Goal: Transaction & Acquisition: Register for event/course

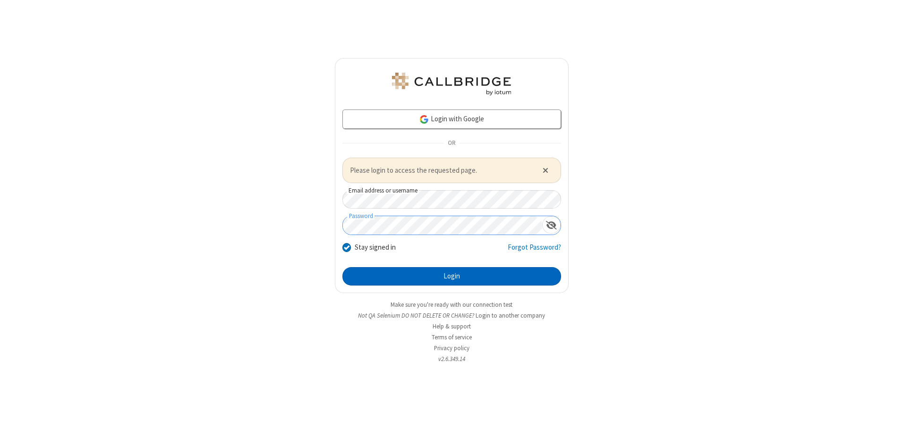
click at [451, 276] on button "Login" at bounding box center [451, 276] width 219 height 19
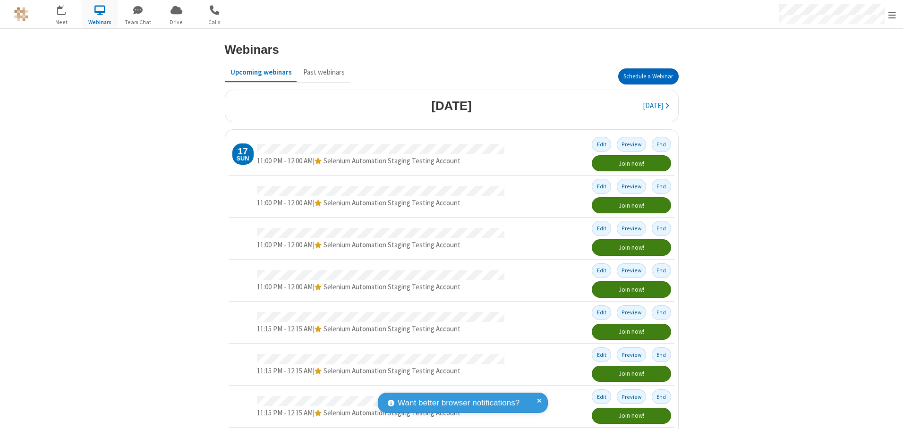
click at [644, 76] on button "Schedule a Webinar" at bounding box center [648, 76] width 60 height 16
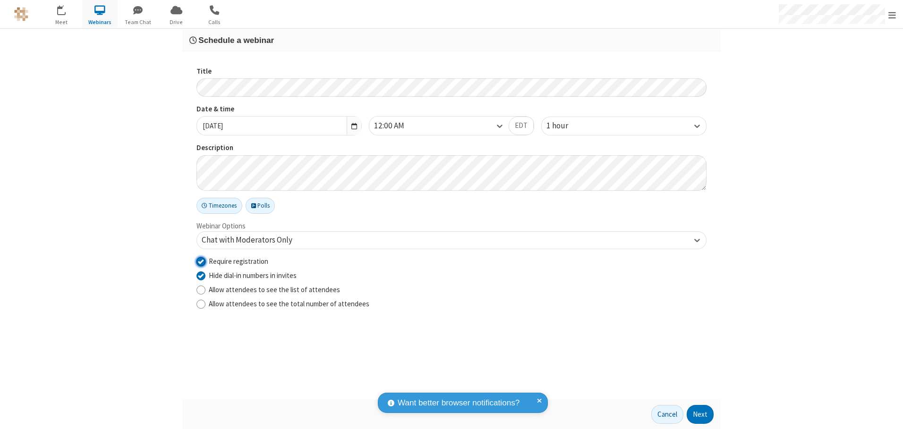
click at [201, 261] on input "Require registration" at bounding box center [200, 261] width 9 height 10
checkbox input "false"
click at [700, 415] on button "Next" at bounding box center [699, 414] width 27 height 19
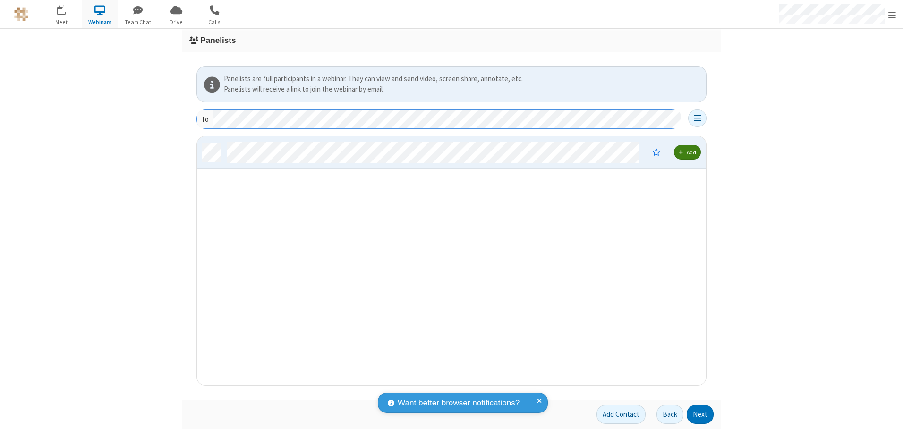
scroll to position [242, 502]
click at [700, 415] on button "Next" at bounding box center [699, 414] width 27 height 19
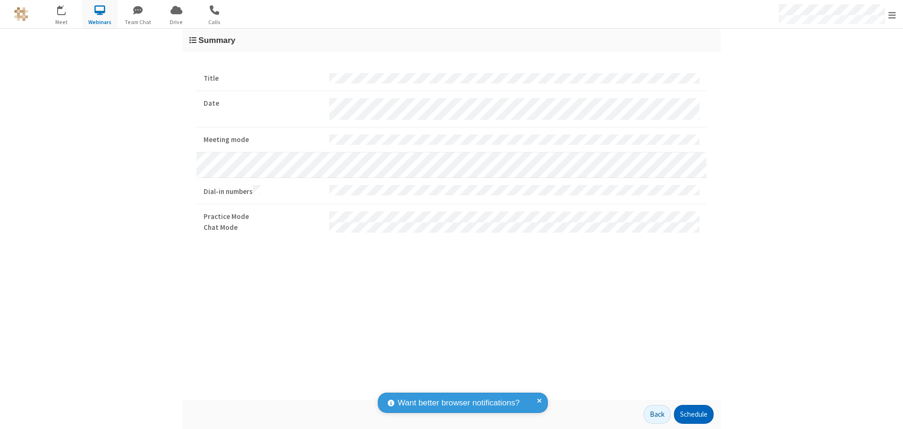
click at [693, 415] on button "Schedule" at bounding box center [694, 414] width 40 height 19
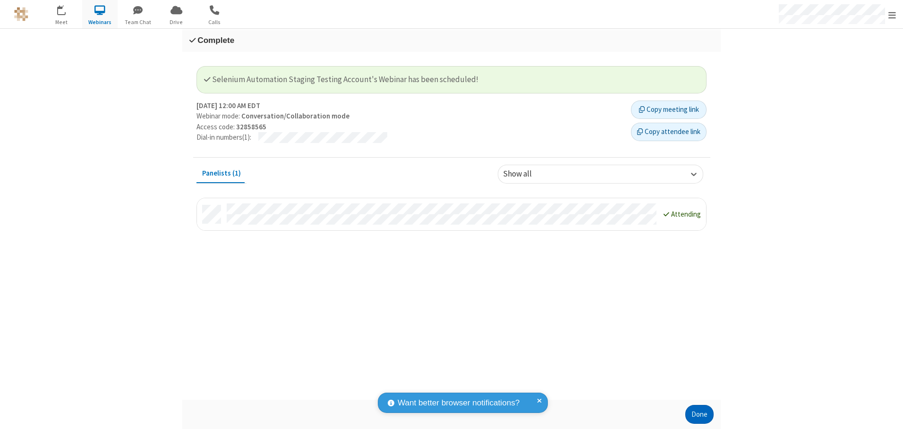
click at [699, 415] on button "Done" at bounding box center [699, 414] width 28 height 19
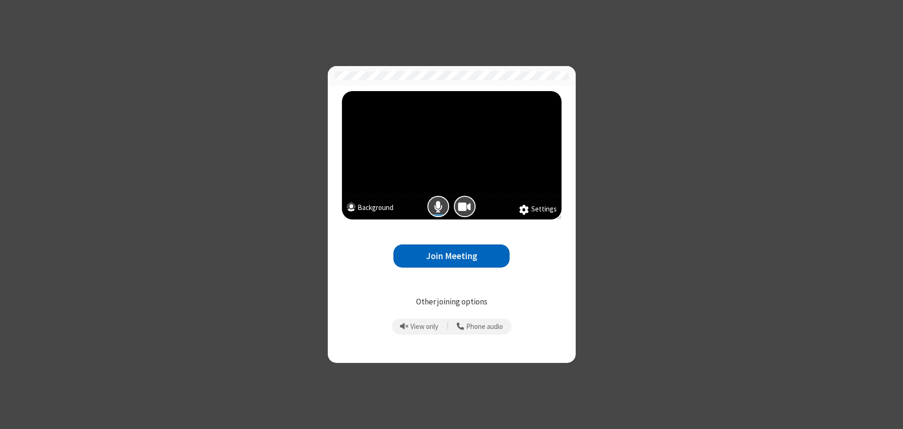
click at [451, 256] on button "Join Meeting" at bounding box center [451, 256] width 116 height 23
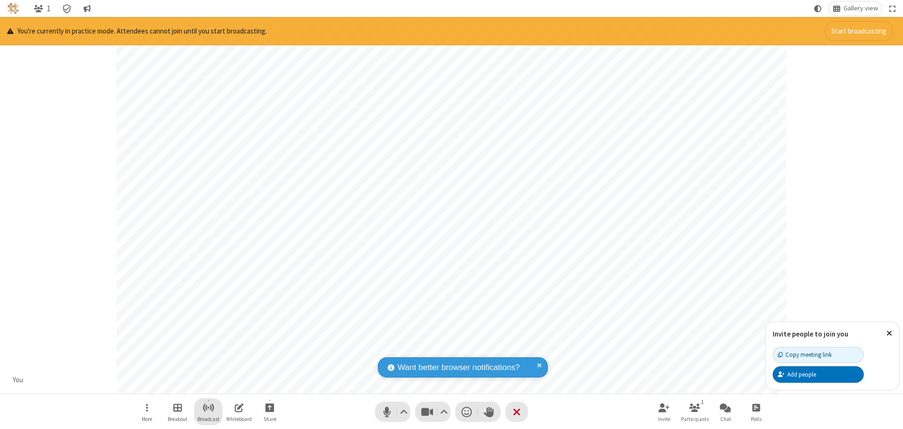
click at [208, 407] on span "Start broadcast" at bounding box center [209, 408] width 12 height 12
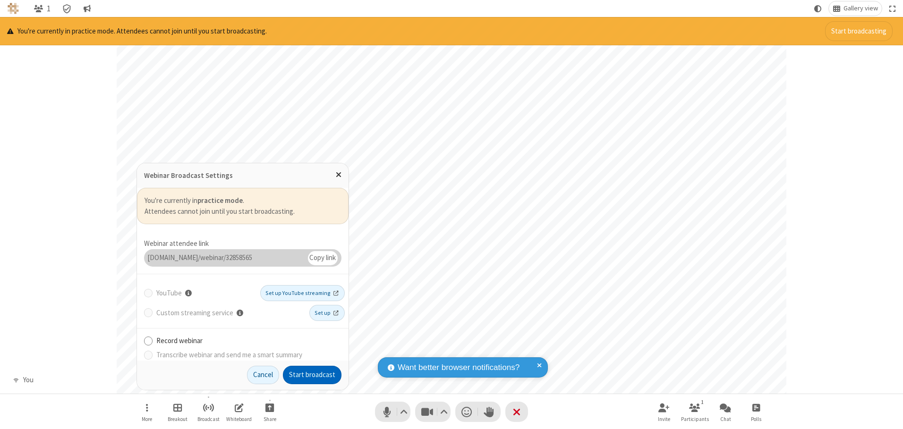
click at [312, 375] on button "Start broadcast" at bounding box center [312, 375] width 59 height 19
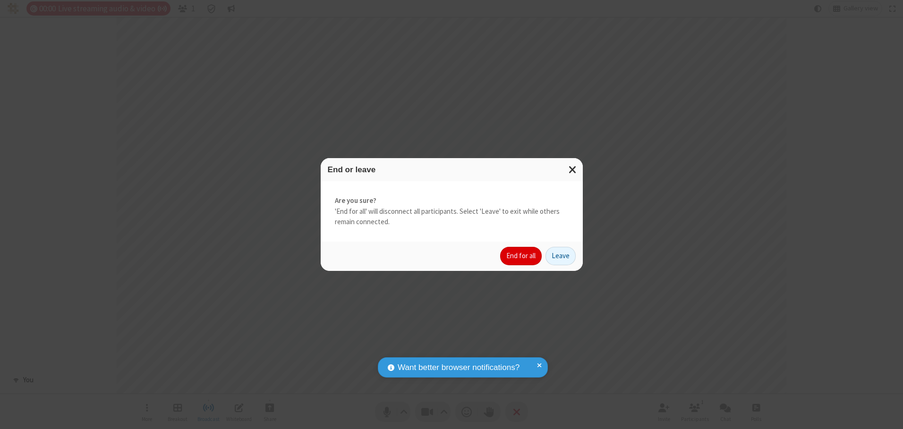
click at [521, 256] on button "End for all" at bounding box center [521, 256] width 42 height 19
